Goal: Book appointment/travel/reservation

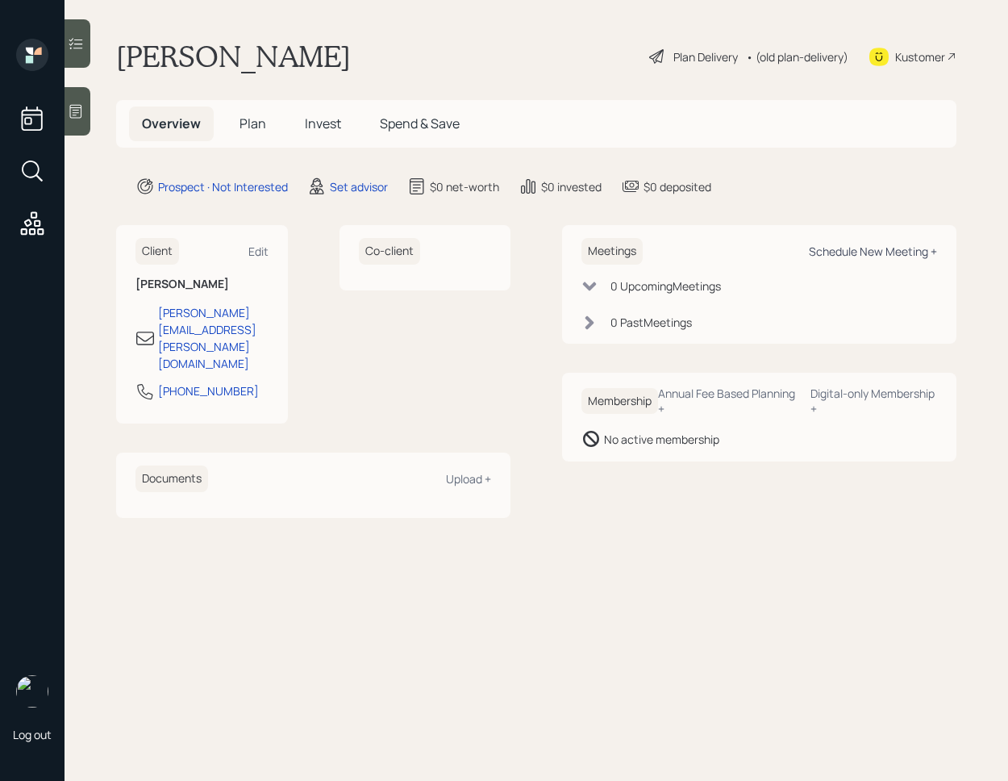
click at [862, 256] on div "Schedule New Meeting +" at bounding box center [873, 251] width 128 height 15
select select "round-[PERSON_NAME]"
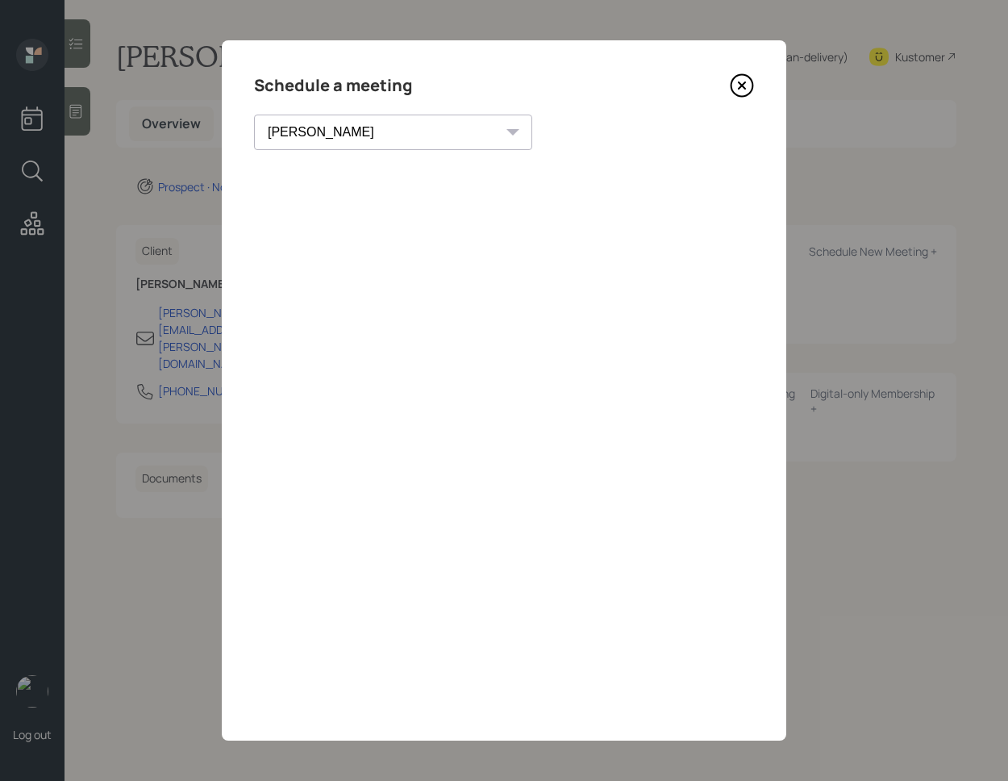
click at [737, 79] on icon at bounding box center [742, 85] width 24 height 24
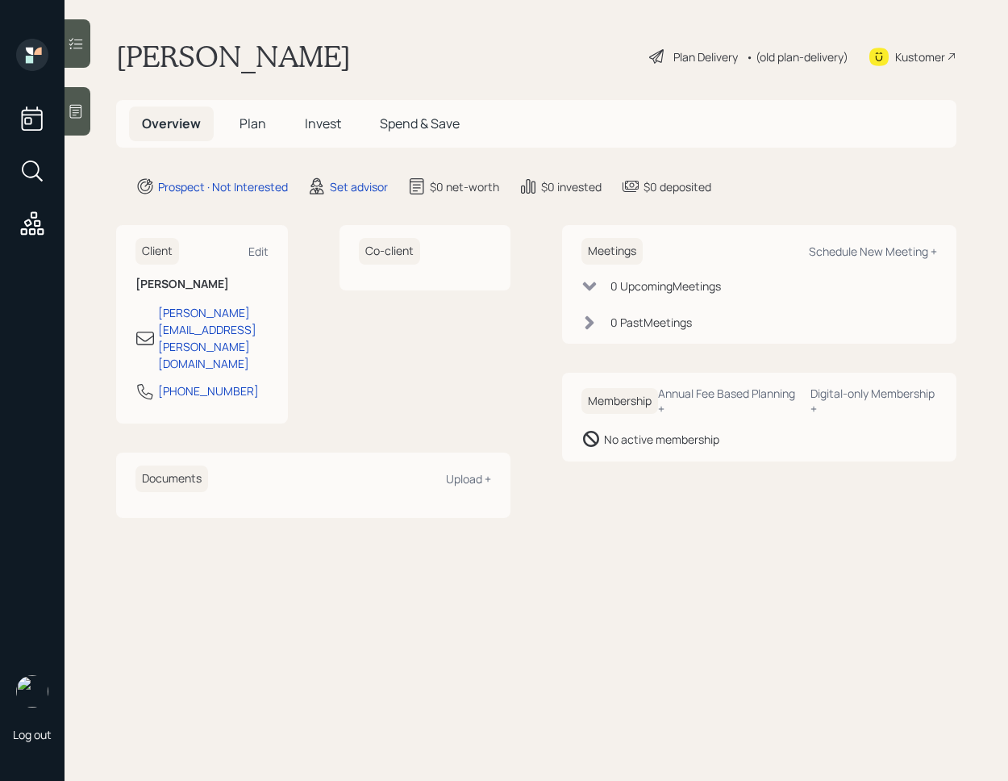
click at [83, 116] on icon at bounding box center [76, 111] width 16 height 16
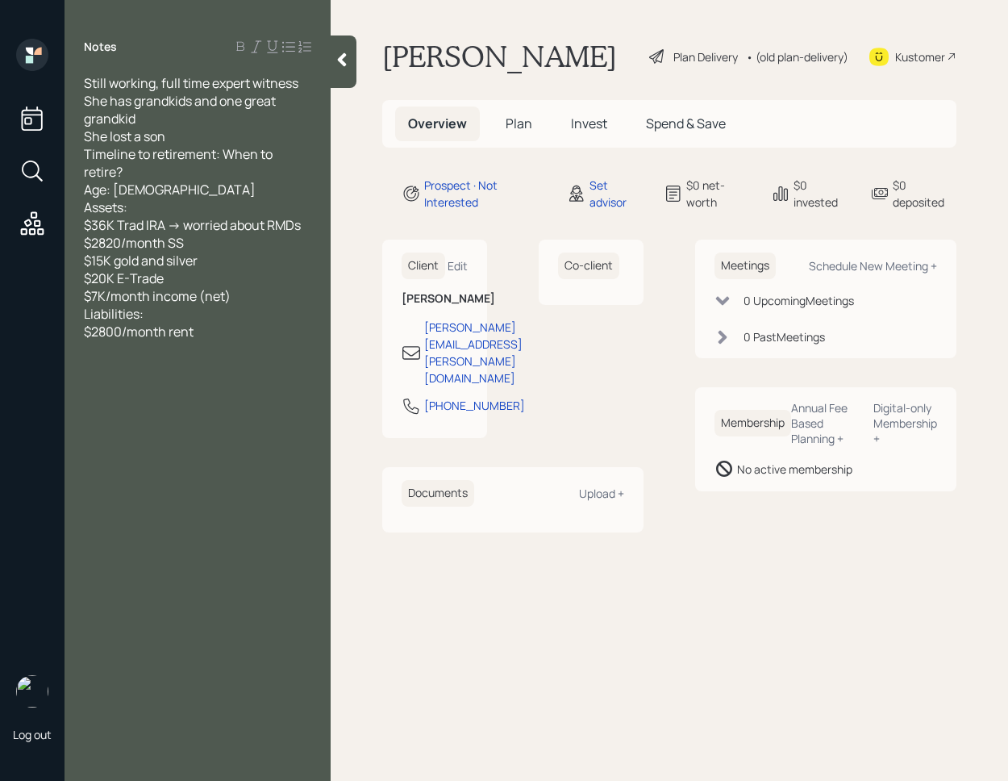
click at [353, 73] on div at bounding box center [344, 61] width 26 height 52
